Goal: Check status: Check status

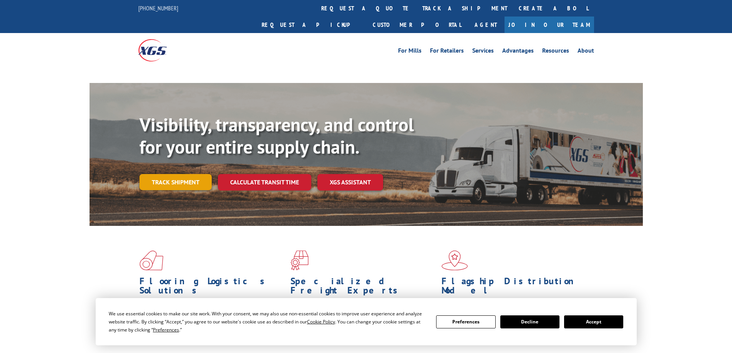
click at [174, 174] on link "Track shipment" at bounding box center [175, 182] width 72 height 16
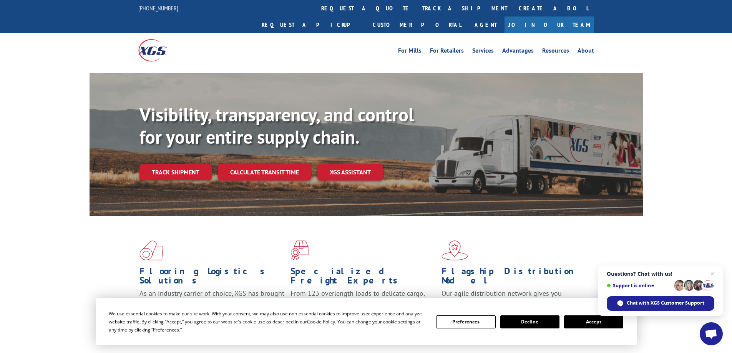
click at [588, 321] on button "Accept" at bounding box center [593, 321] width 59 height 13
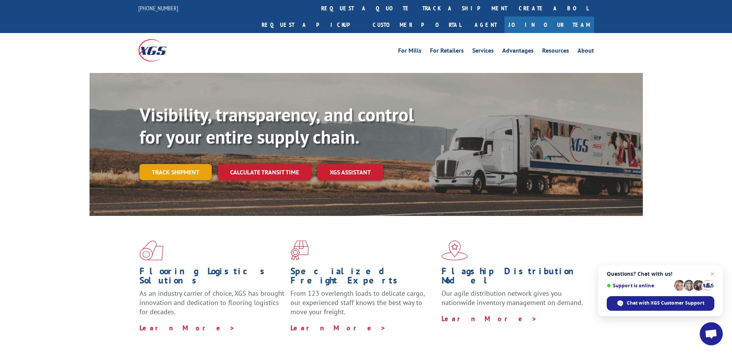
click at [163, 164] on link "Track shipment" at bounding box center [175, 172] width 72 height 16
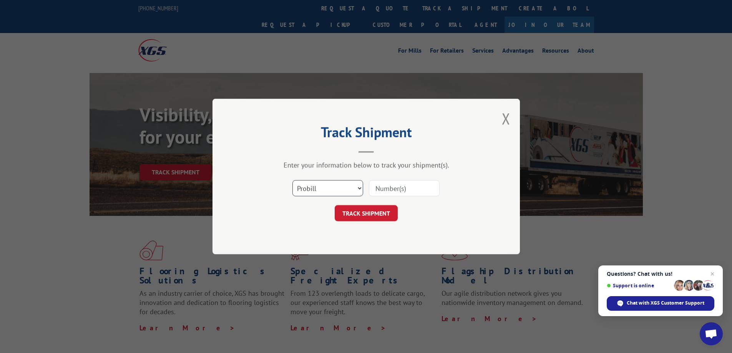
click at [351, 186] on select "Select category... Probill BOL PO" at bounding box center [327, 188] width 71 height 16
select select "bol"
click at [292, 180] on select "Select category... Probill BOL PO" at bounding box center [327, 188] width 71 height 16
click at [373, 189] on input at bounding box center [404, 188] width 71 height 16
paste input "6082165"
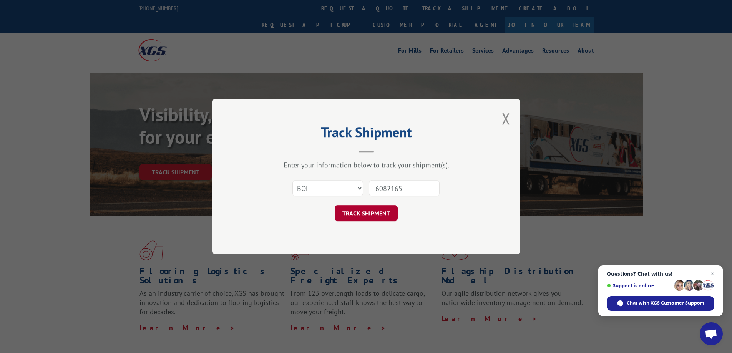
type input "6082165"
click at [360, 212] on button "TRACK SHIPMENT" at bounding box center [366, 213] width 63 height 16
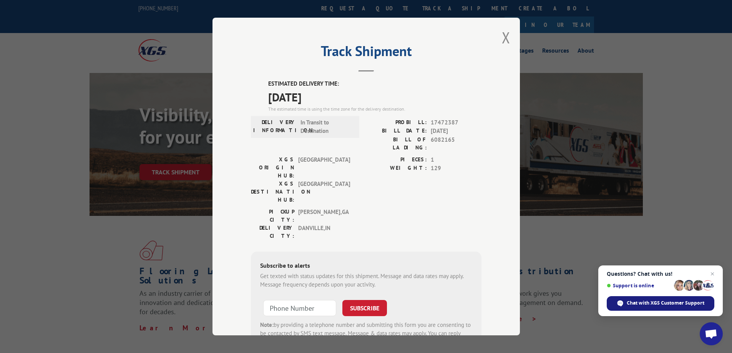
click at [667, 306] on span "Chat with XGS Customer Support" at bounding box center [665, 303] width 78 height 7
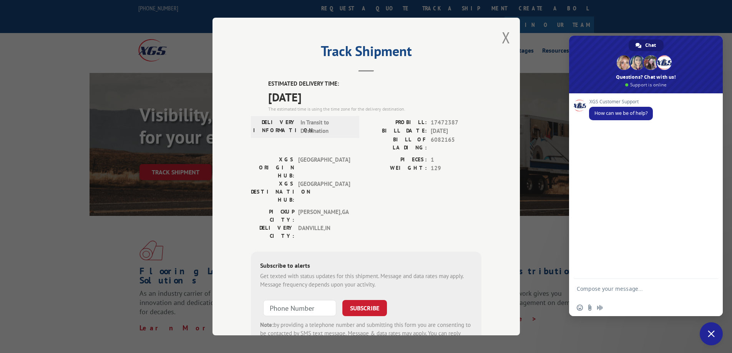
click at [618, 288] on textarea "Compose your message..." at bounding box center [636, 292] width 121 height 14
type textarea "h"
type textarea "Hello!"
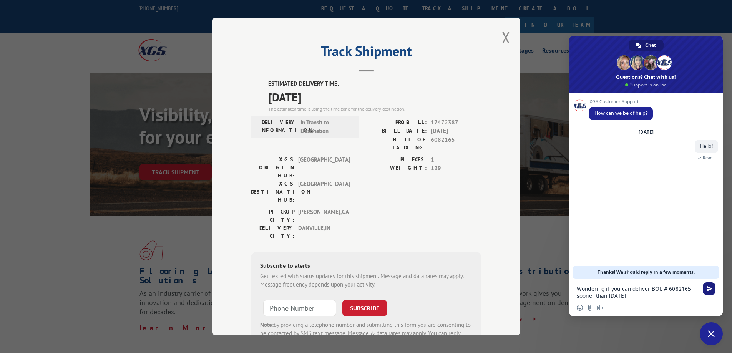
type textarea "Wondering if you can deliver BOL # 6082165 sooner than [DATE]"
click at [710, 288] on span "Send" at bounding box center [709, 289] width 6 height 6
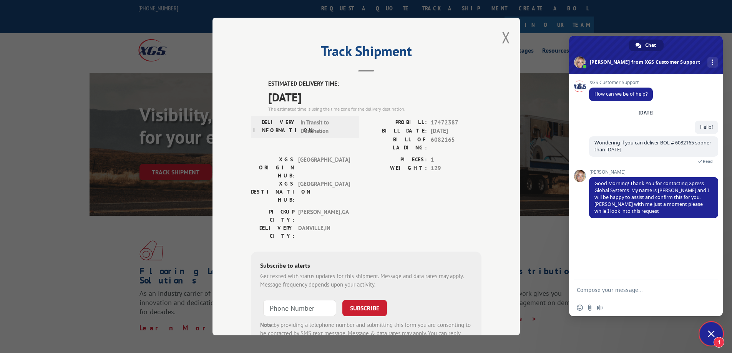
click at [557, 43] on div "Track Shipment ESTIMATED DELIVERY TIME: [DATE] The estimated time is using the …" at bounding box center [366, 176] width 732 height 353
click at [502, 38] on button "Close modal" at bounding box center [506, 37] width 8 height 20
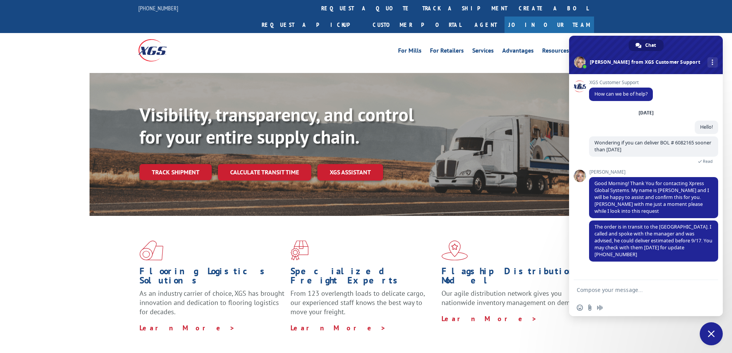
click at [603, 290] on textarea "Compose your message..." at bounding box center [636, 290] width 121 height 7
type textarea "Okay Thank you!"
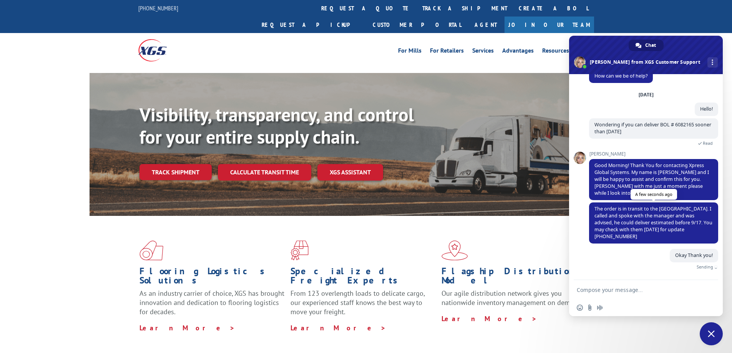
scroll to position [9, 0]
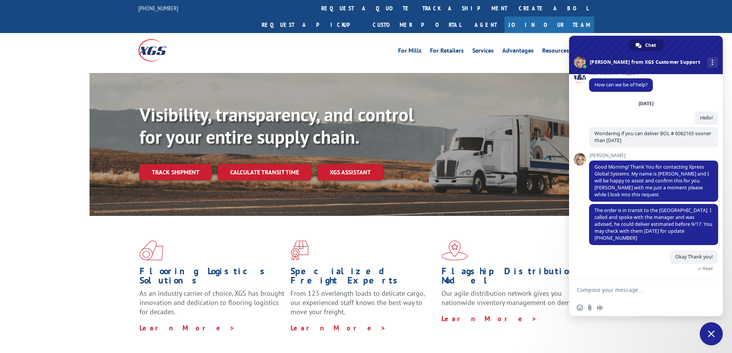
click at [710, 335] on span "Close chat" at bounding box center [710, 333] width 7 height 7
